Goal: Find contact information: Find contact information

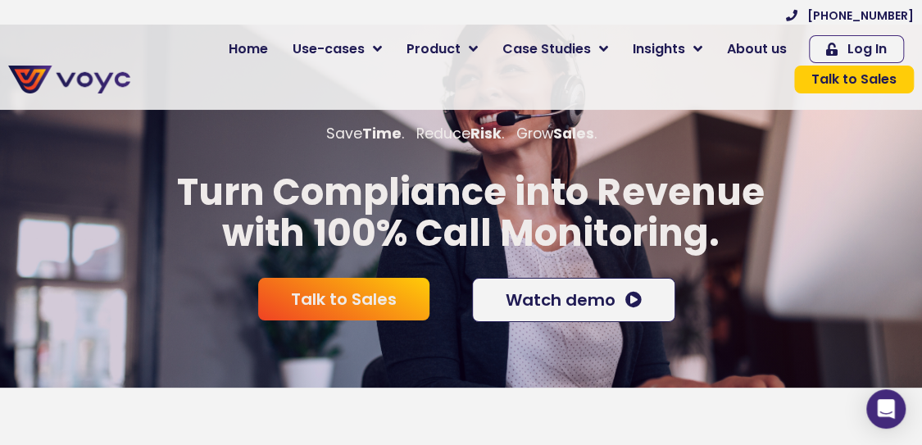
click at [769, 50] on span "About us" at bounding box center [757, 49] width 60 height 20
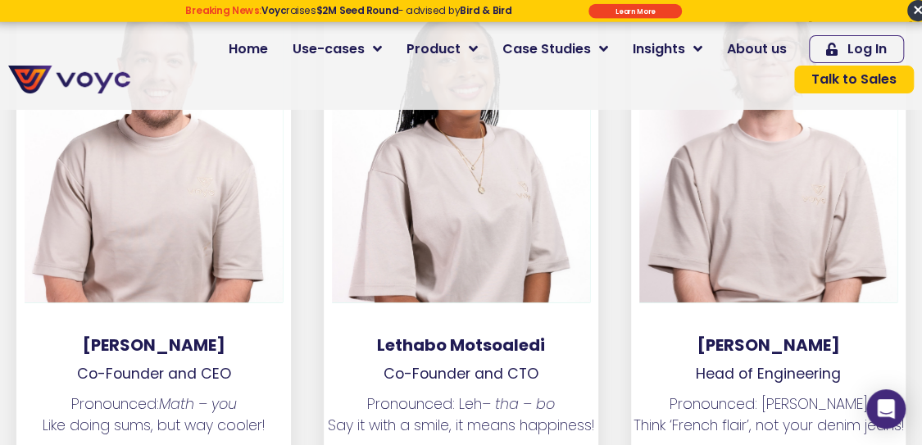
scroll to position [2537, 0]
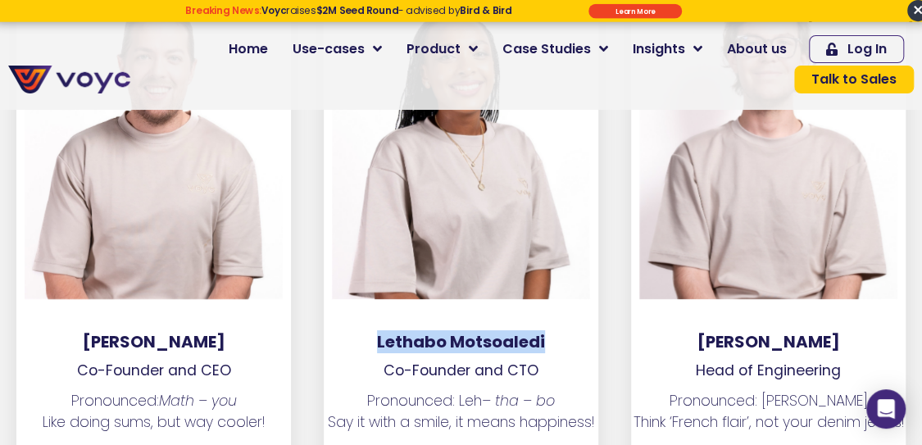
drag, startPoint x: 372, startPoint y: 315, endPoint x: 549, endPoint y: 313, distance: 177.0
click at [549, 332] on h3 "Lethabo Motsoaledi" at bounding box center [461, 342] width 274 height 20
drag, startPoint x: 72, startPoint y: 315, endPoint x: 251, endPoint y: 322, distance: 178.7
click at [251, 332] on h3 "Matthew Westaway" at bounding box center [153, 342] width 274 height 20
copy h3 "Matthew Westaway"
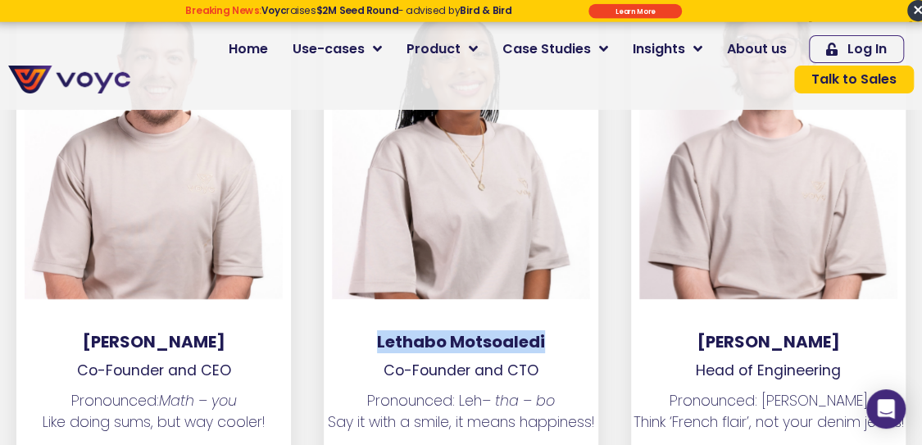
click at [266, 332] on h3 "Matthew Westaway" at bounding box center [153, 342] width 274 height 20
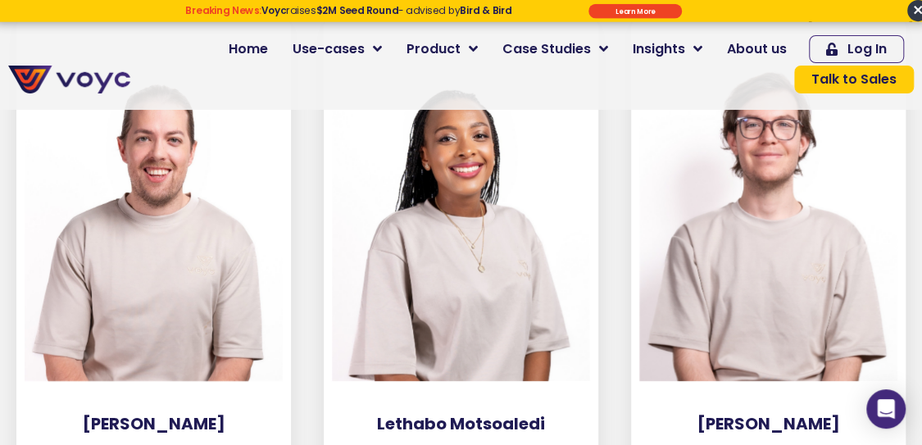
scroll to position [2505, 0]
